Goal: Information Seeking & Learning: Learn about a topic

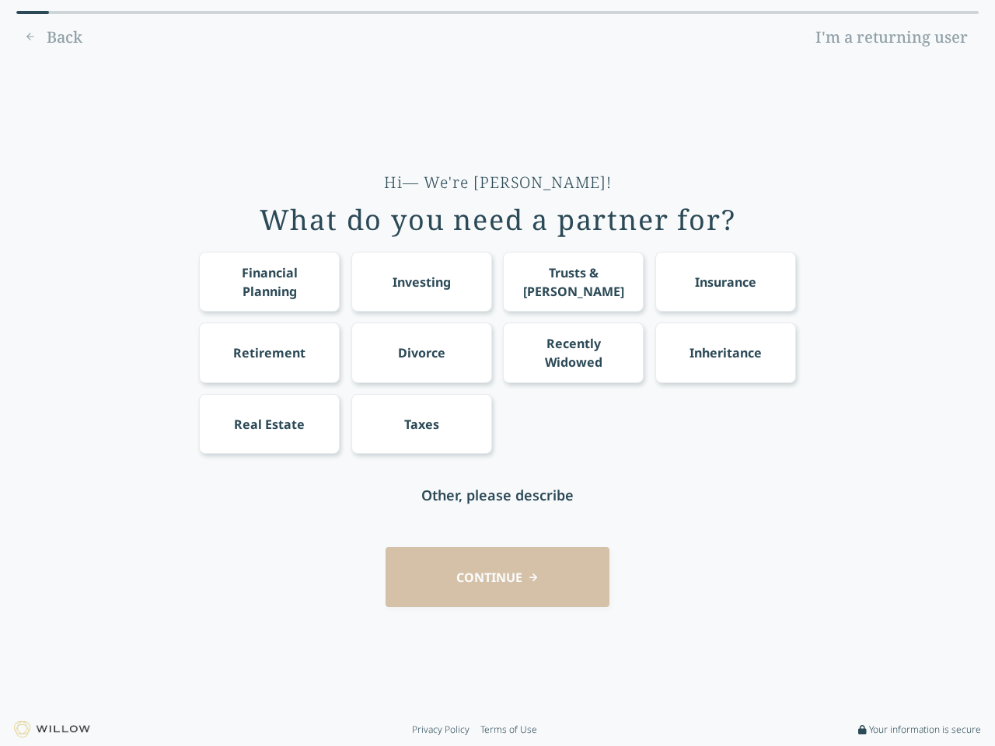
click at [498, 373] on div "Financial Planning Investing Trusts & [PERSON_NAME] Insurance Retirement Divorc…" at bounding box center [497, 353] width 597 height 202
click at [269, 281] on div "Financial Planning" at bounding box center [270, 282] width 112 height 37
click at [421, 281] on div "Investing" at bounding box center [422, 282] width 58 height 19
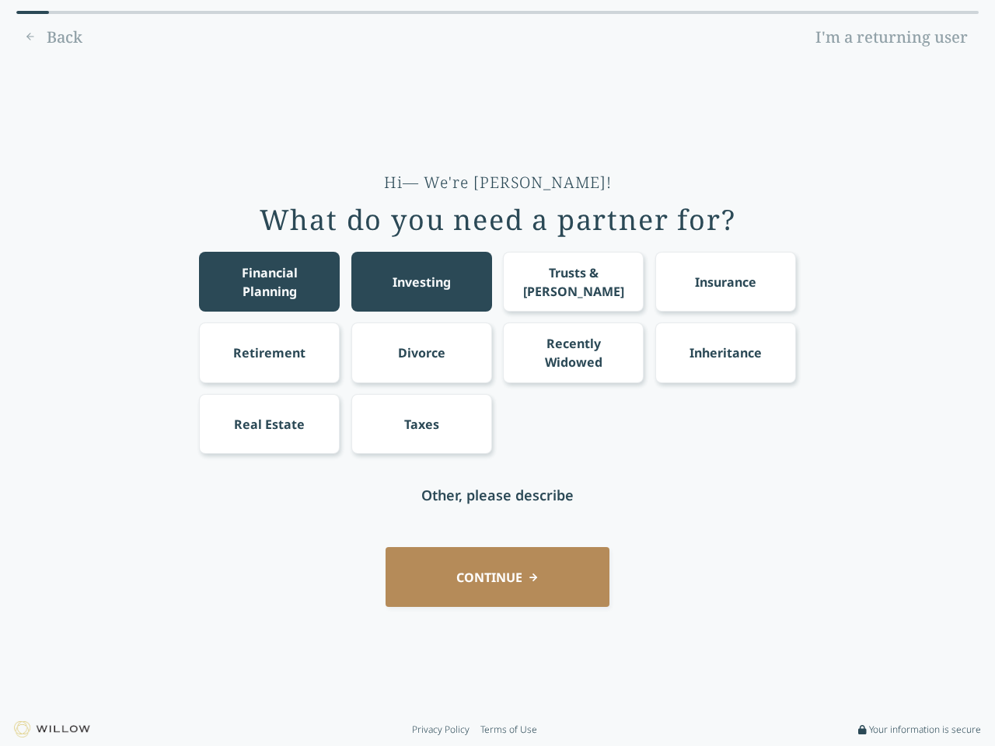
click at [573, 281] on div "Trusts & [PERSON_NAME]" at bounding box center [574, 282] width 112 height 37
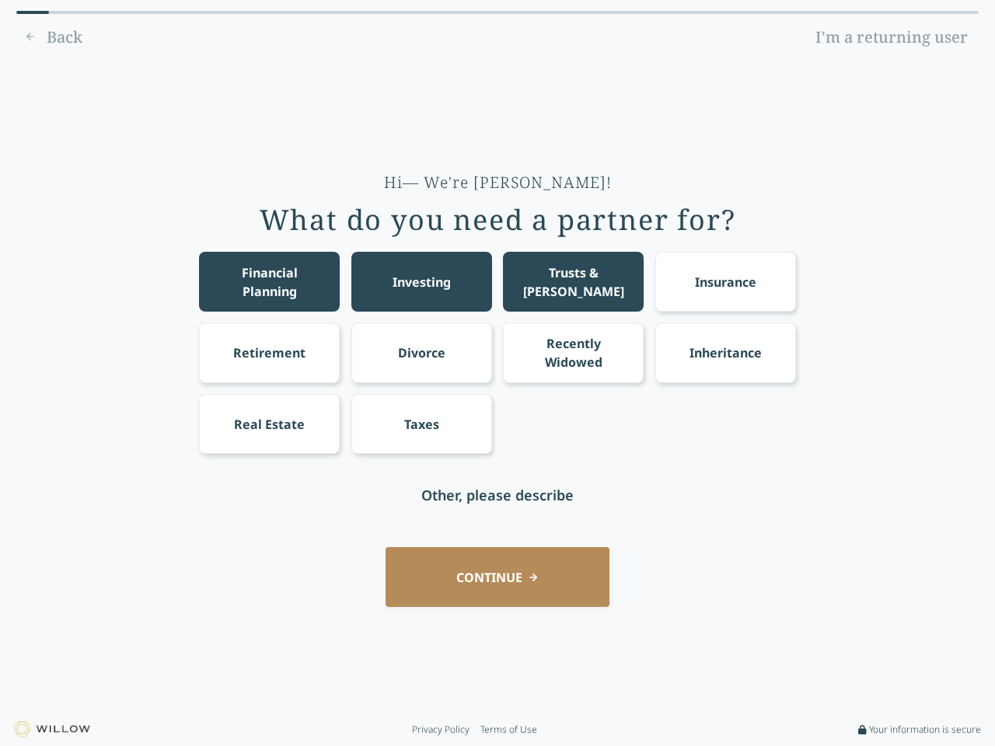
click at [725, 281] on div "Insurance" at bounding box center [725, 282] width 61 height 19
click at [269, 352] on div "Retirement" at bounding box center [269, 353] width 72 height 19
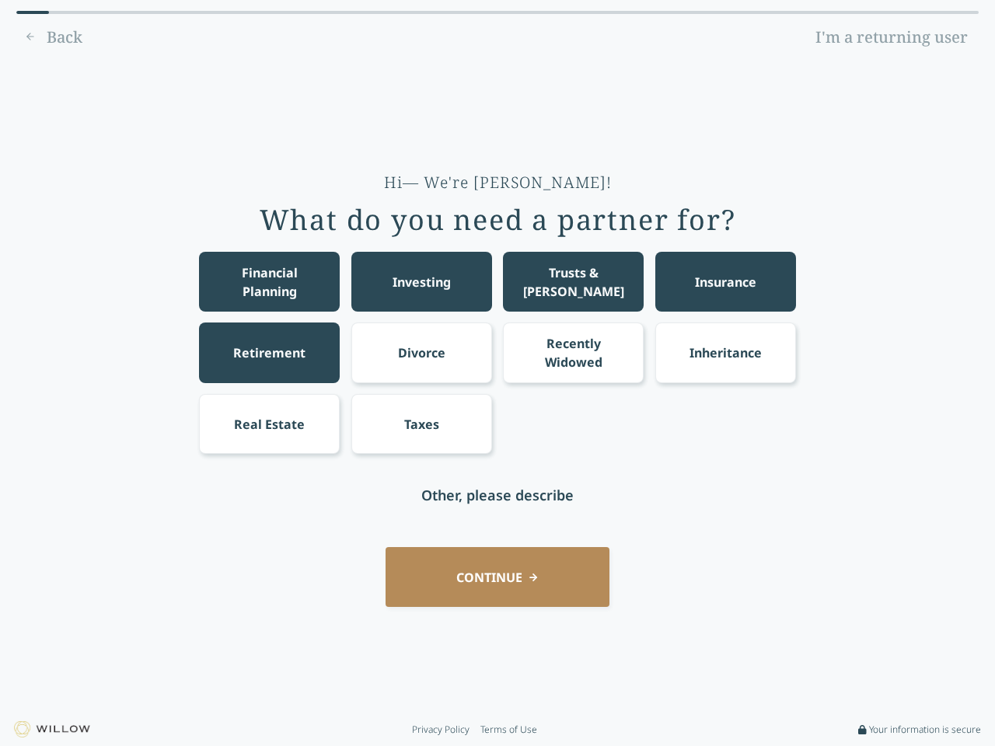
click at [421, 352] on div "Divorce" at bounding box center [421, 353] width 47 height 19
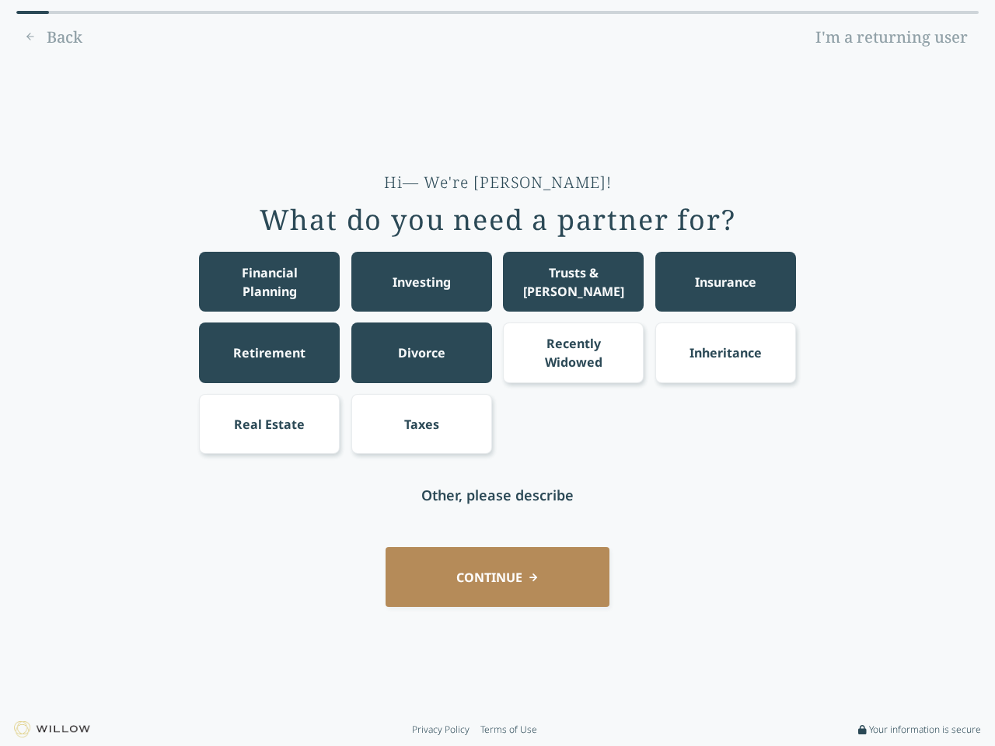
click at [573, 352] on div "Recently Widowed" at bounding box center [574, 352] width 112 height 37
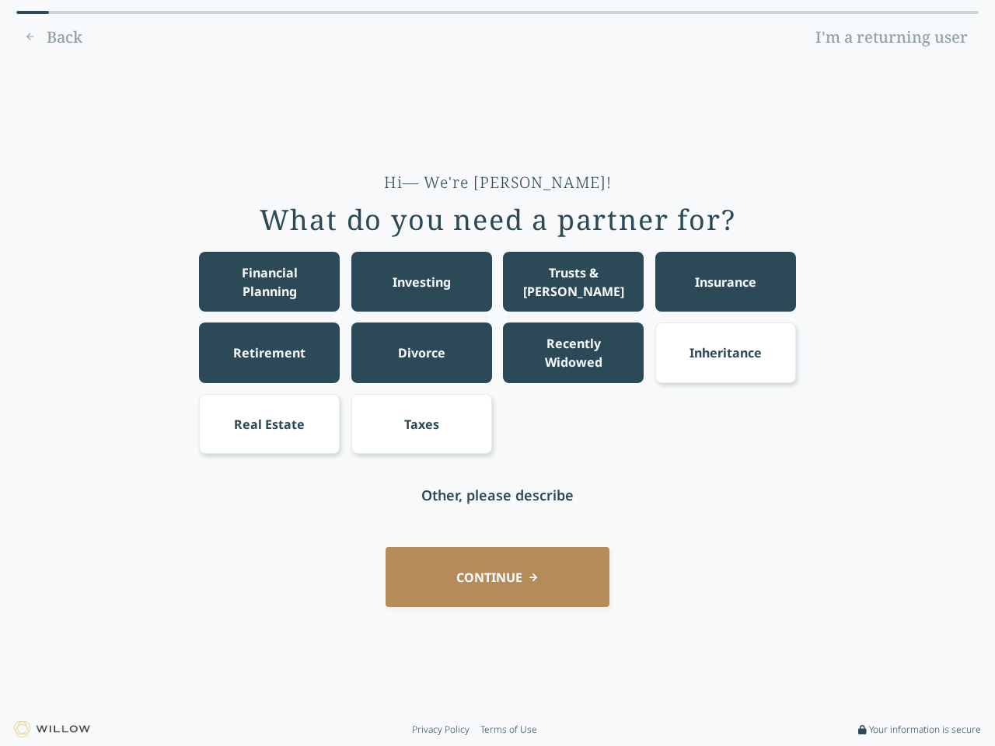
click at [725, 352] on div "Inheritance" at bounding box center [726, 353] width 72 height 19
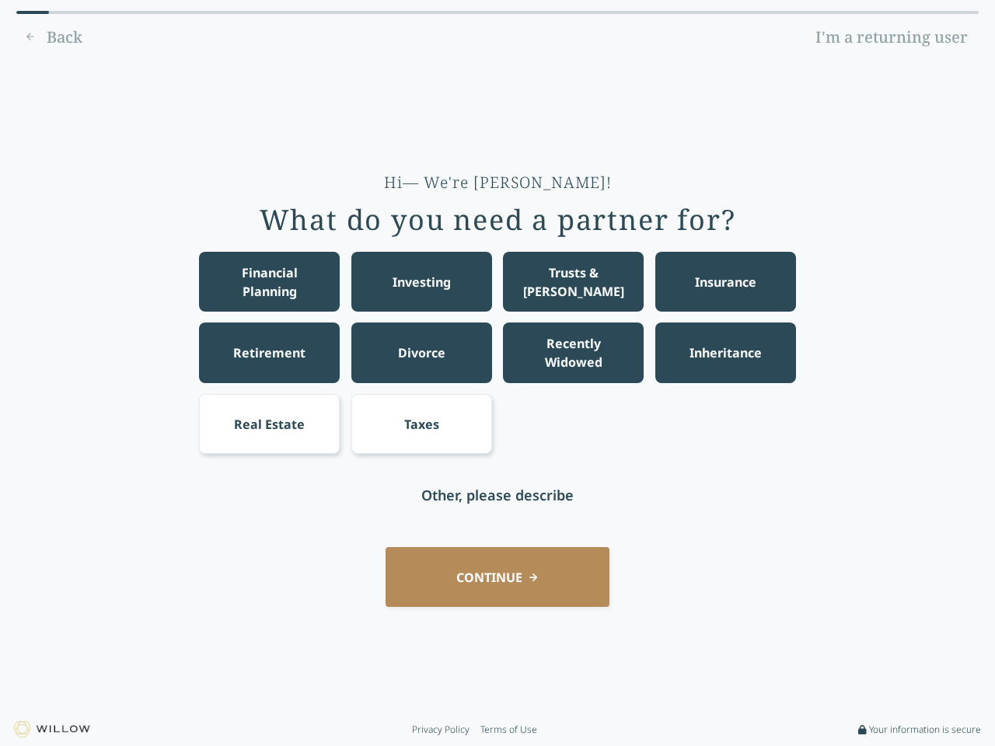
click at [269, 424] on div "Real Estate" at bounding box center [269, 424] width 71 height 19
